Goal: Information Seeking & Learning: Learn about a topic

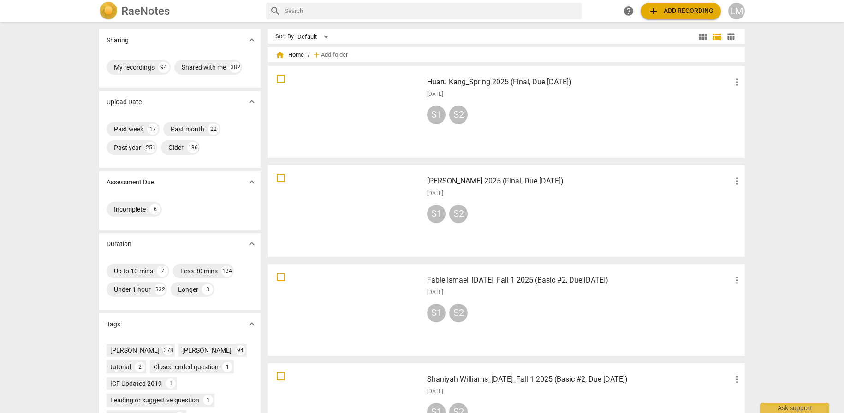
click at [369, 155] on div "Huaru Kang_Spring 2025 (Final, Due [DATE]) more_vert [DATE] S1 S2" at bounding box center [506, 112] width 477 height 92
click at [437, 218] on div "S1" at bounding box center [436, 214] width 18 height 18
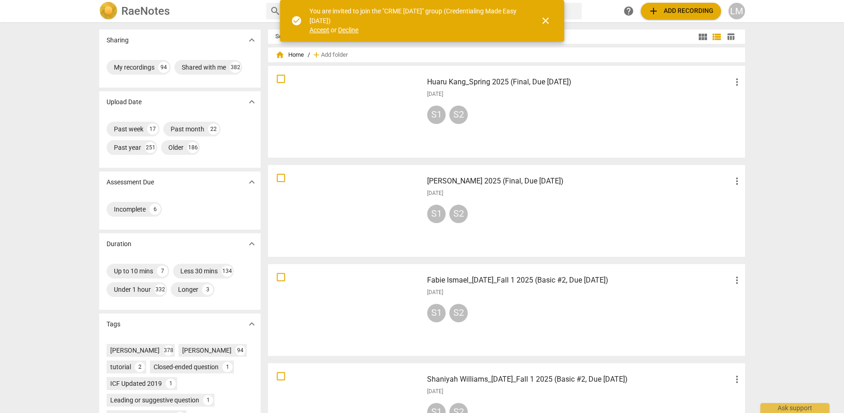
click at [502, 79] on h3 "Huaru Kang_Spring 2025 (Final, Due [DATE])" at bounding box center [579, 82] width 304 height 11
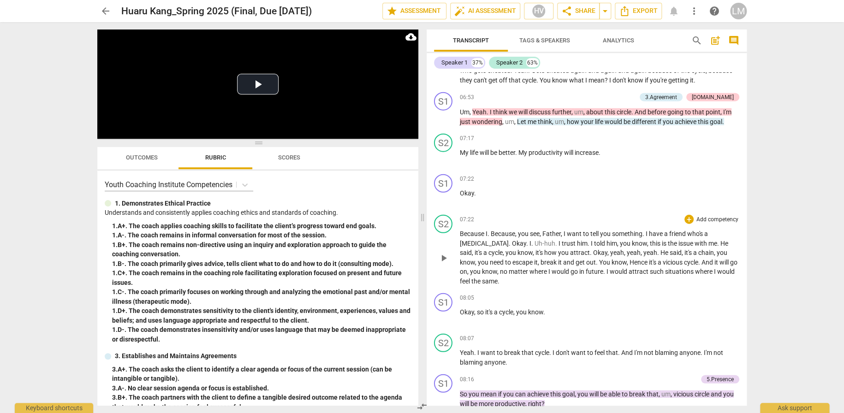
scroll to position [1199, 0]
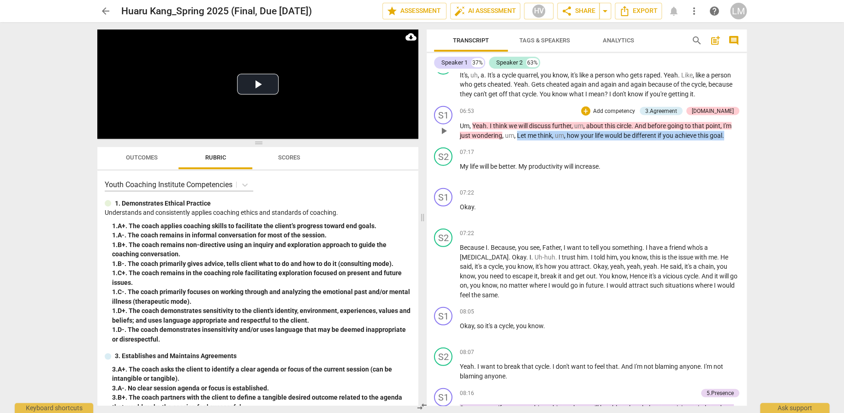
drag, startPoint x: 730, startPoint y: 126, endPoint x: 517, endPoint y: 122, distance: 212.7
click at [517, 122] on p "Um , Yeah . I think we will discuss further , um , about this circle . And befo…" at bounding box center [600, 130] width 280 height 19
copy p "Let me think , um , how your life would be different if you achieve this goal ."
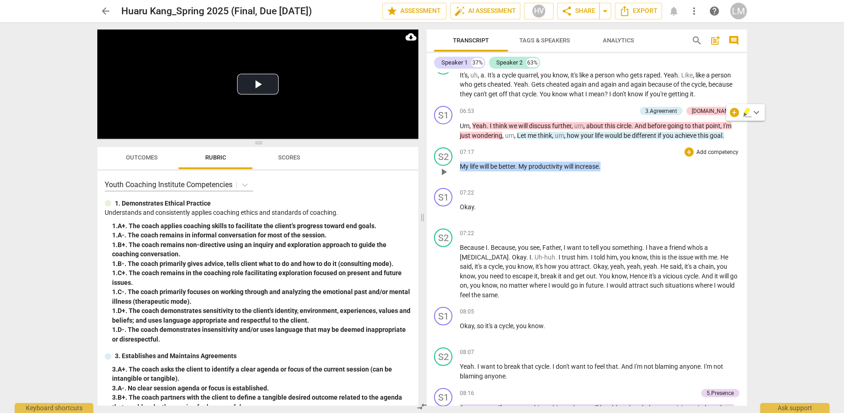
drag, startPoint x: 600, startPoint y: 159, endPoint x: 445, endPoint y: 162, distance: 155.0
click at [454, 162] on div "S2 play_arrow pause 07:17 + Add competency keyboard_arrow_right My life will be…" at bounding box center [587, 164] width 320 height 41
copy p "My life will be better . My productivity will increase ."
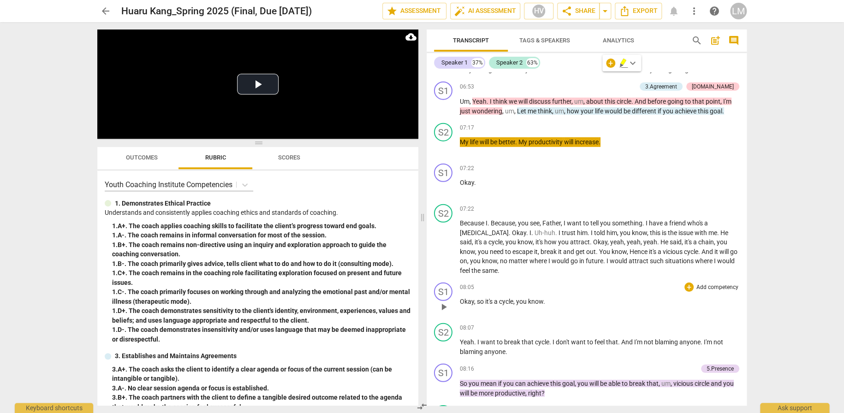
scroll to position [1292, 0]
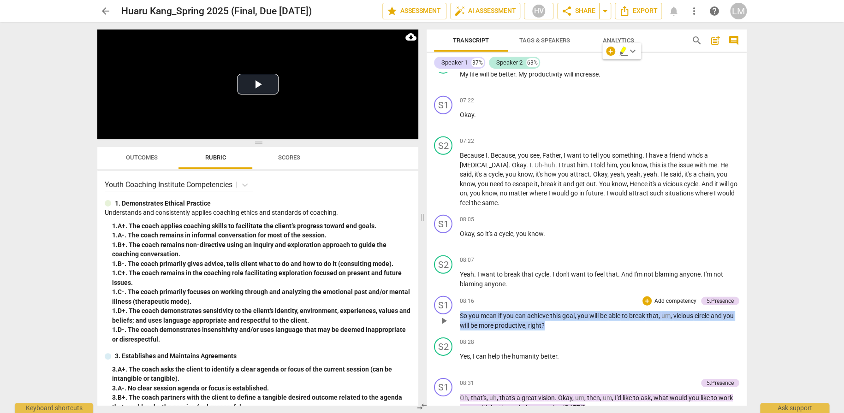
drag, startPoint x: 569, startPoint y: 316, endPoint x: 441, endPoint y: 305, distance: 128.2
click at [441, 305] on div "S1 play_arrow pause 08:16 + Add competency 5.Presence keyboard_arrow_right So y…" at bounding box center [587, 313] width 320 height 42
copy p "So you mean if you can achieve this goal , you will be able to break that , um …"
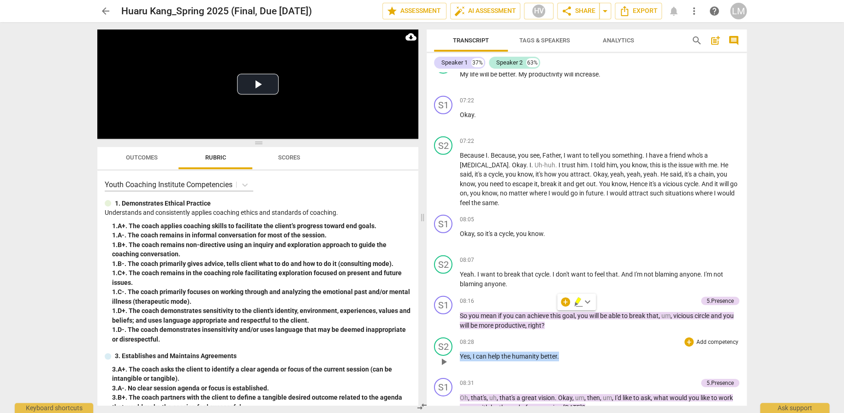
drag, startPoint x: 561, startPoint y: 345, endPoint x: 460, endPoint y: 341, distance: 100.6
click at [460, 352] on p "Yes , I can help the humanity better ." at bounding box center [600, 357] width 280 height 10
copy p "Yes , I can help the humanity better ."
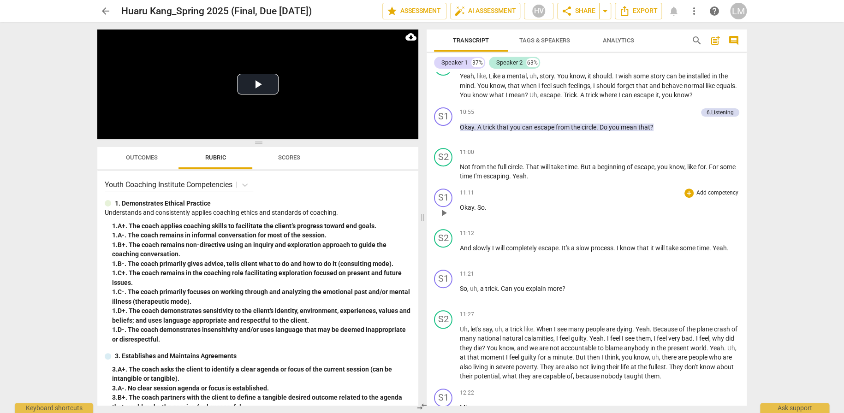
scroll to position [1983, 0]
